Goal: Navigation & Orientation: Understand site structure

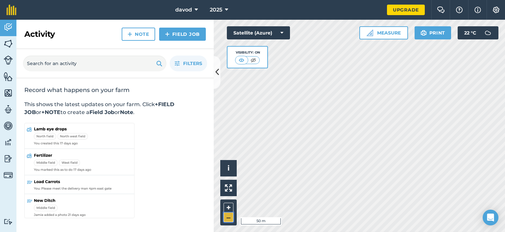
click at [227, 220] on button "–" at bounding box center [228, 218] width 10 height 10
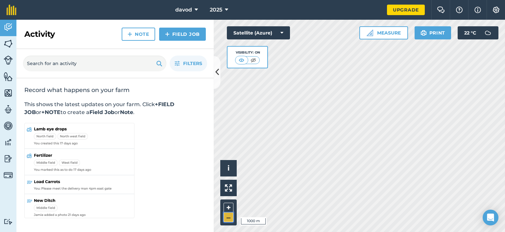
click at [227, 220] on button "–" at bounding box center [228, 218] width 10 height 10
click at [270, 30] on button "Satellite (Azure)" at bounding box center [258, 32] width 63 height 13
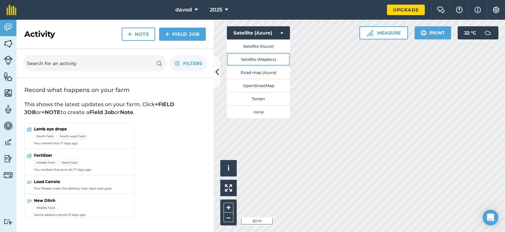
click at [256, 60] on button "Satellite (Mapbox)" at bounding box center [258, 59] width 63 height 13
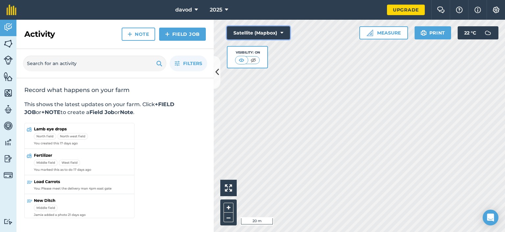
click at [267, 37] on button "Satellite (Mapbox)" at bounding box center [258, 32] width 63 height 13
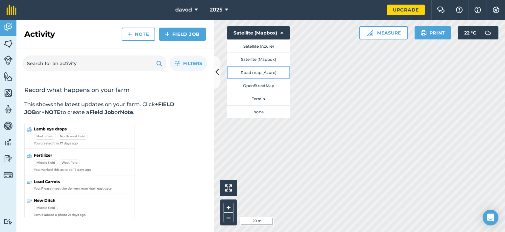
click at [261, 71] on button "Road map (Azure)" at bounding box center [258, 72] width 63 height 13
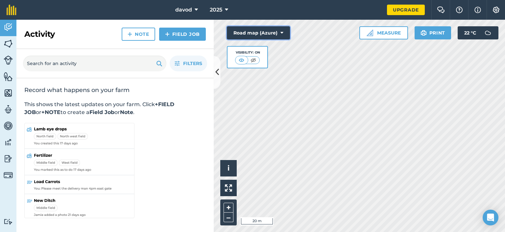
click at [266, 37] on button "Road map (Azure)" at bounding box center [258, 32] width 63 height 13
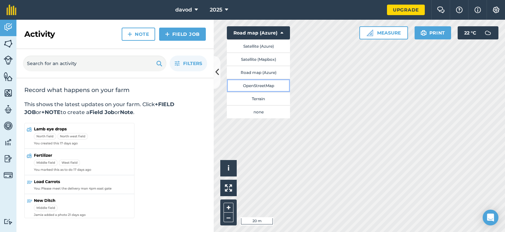
click at [253, 86] on button "OpenStreetMap" at bounding box center [258, 85] width 63 height 13
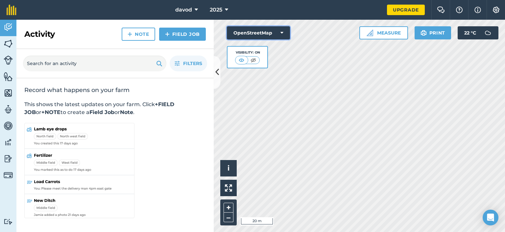
click at [264, 33] on button "OpenStreetMap" at bounding box center [258, 32] width 63 height 13
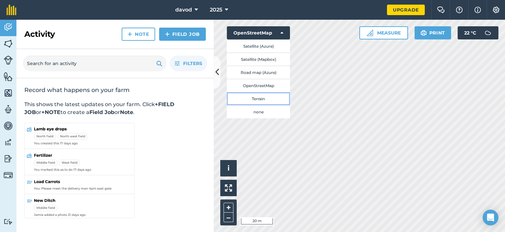
click at [259, 99] on button "Terrain" at bounding box center [258, 98] width 63 height 13
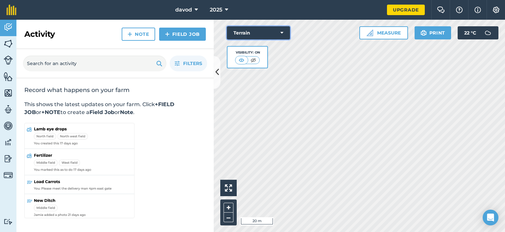
click at [265, 34] on button "Terrain" at bounding box center [258, 32] width 63 height 13
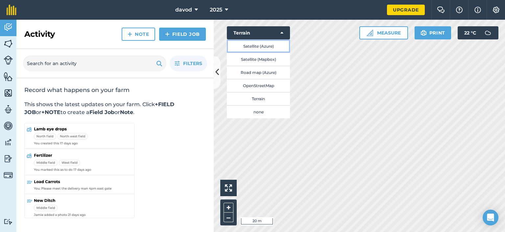
click at [261, 45] on button "Satellite (Azure)" at bounding box center [258, 45] width 63 height 13
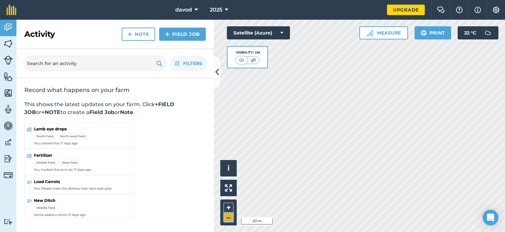
click at [227, 217] on button "–" at bounding box center [228, 218] width 10 height 10
